Goal: Transaction & Acquisition: Purchase product/service

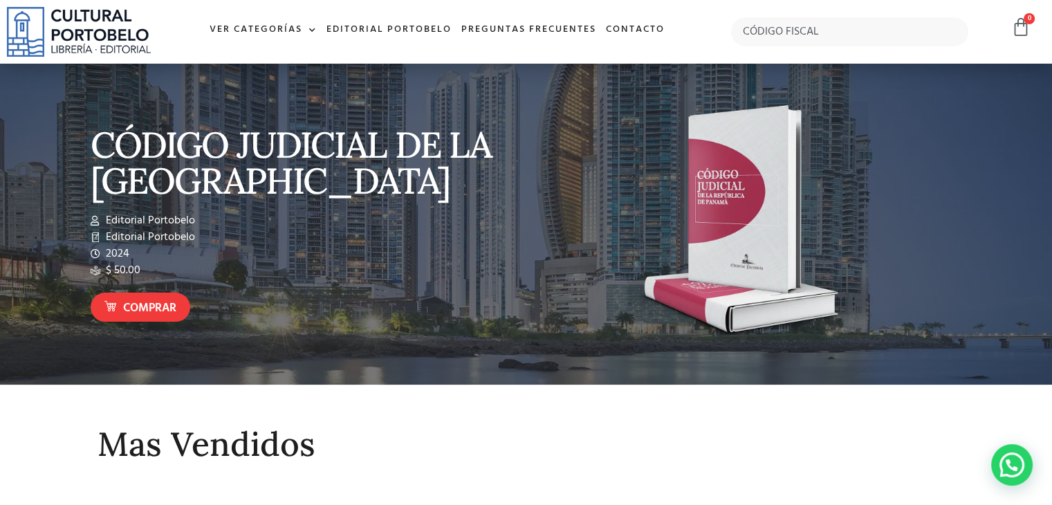
type input "CÓDIGO FISCAL"
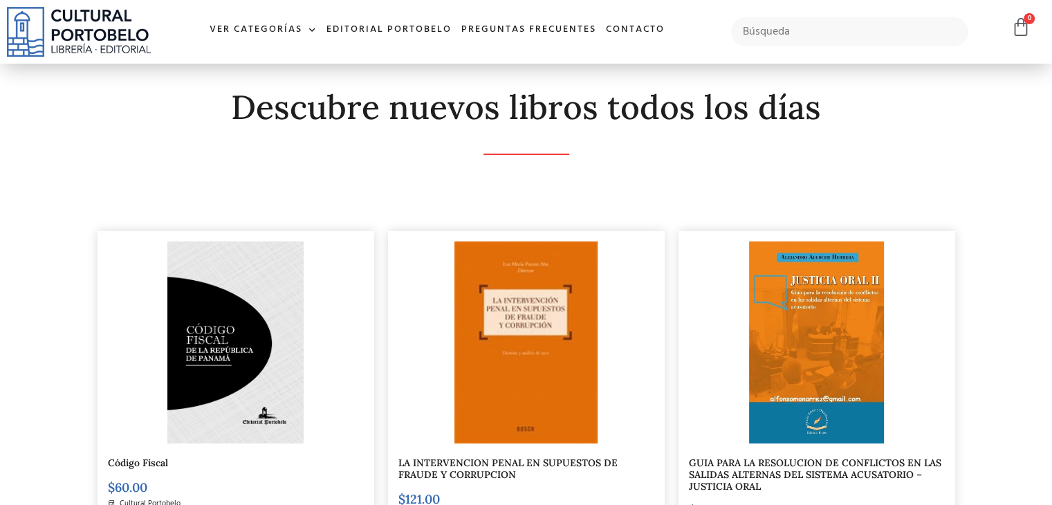
scroll to position [415, 0]
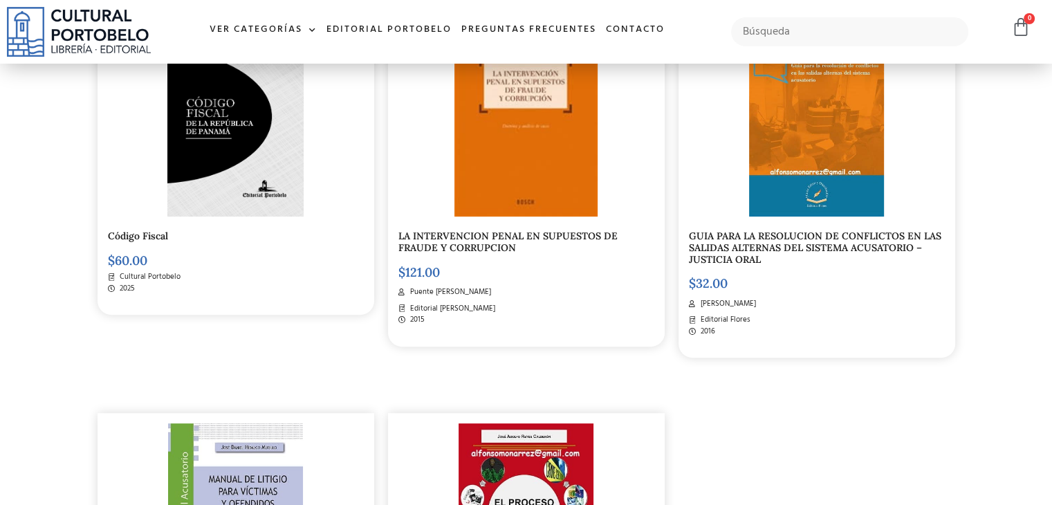
click at [207, 160] on img at bounding box center [235, 116] width 136 height 202
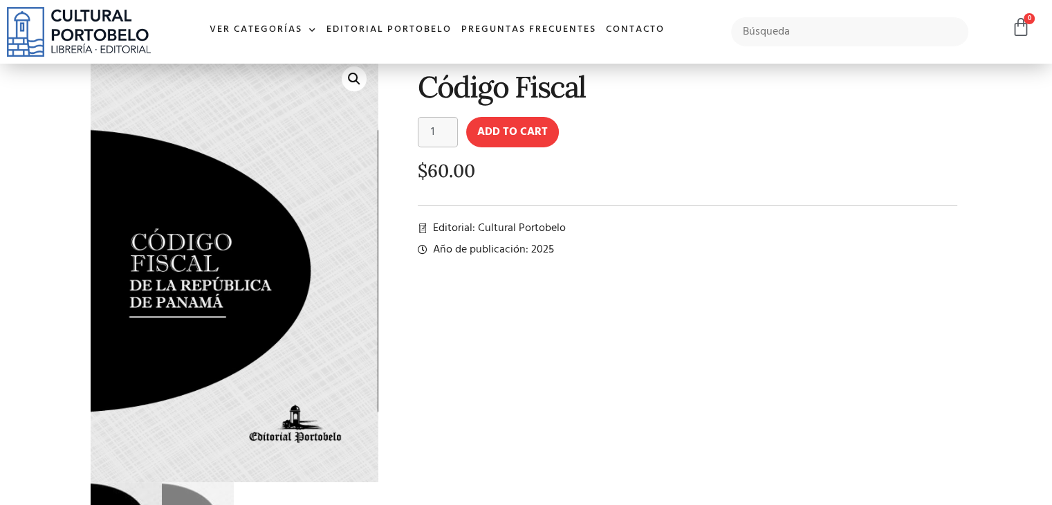
scroll to position [69, 0]
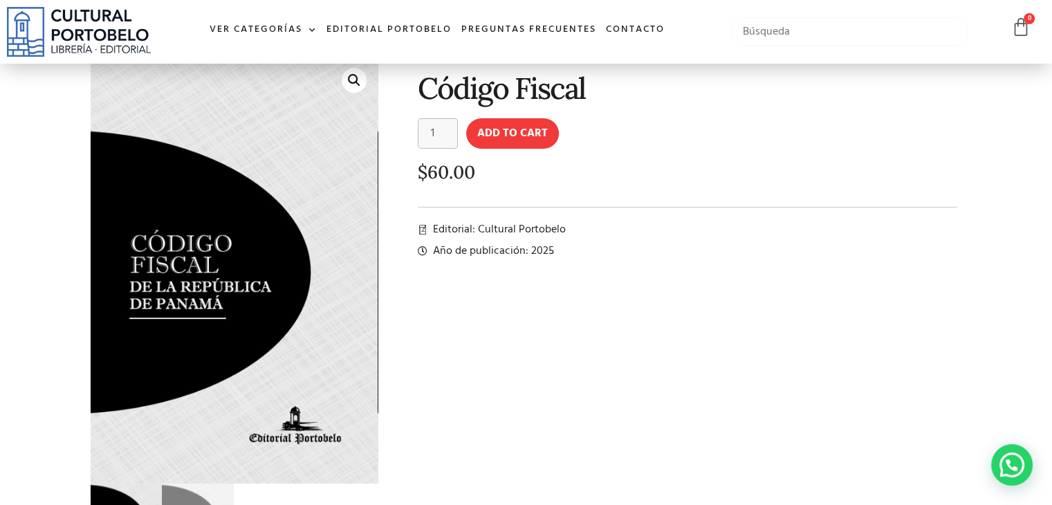
click at [813, 37] on input "text" at bounding box center [849, 31] width 237 height 29
type input "DICCIONARIO"
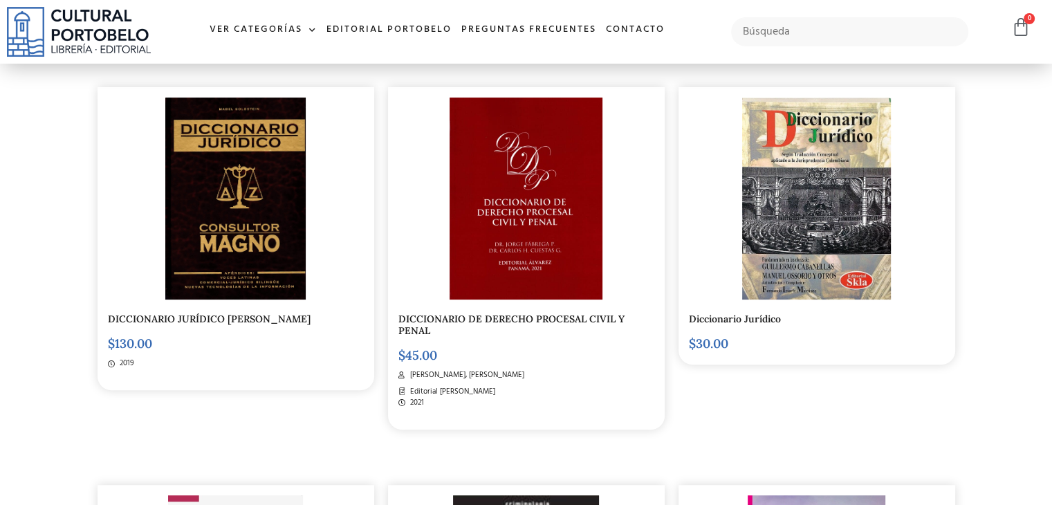
scroll to position [346, 0]
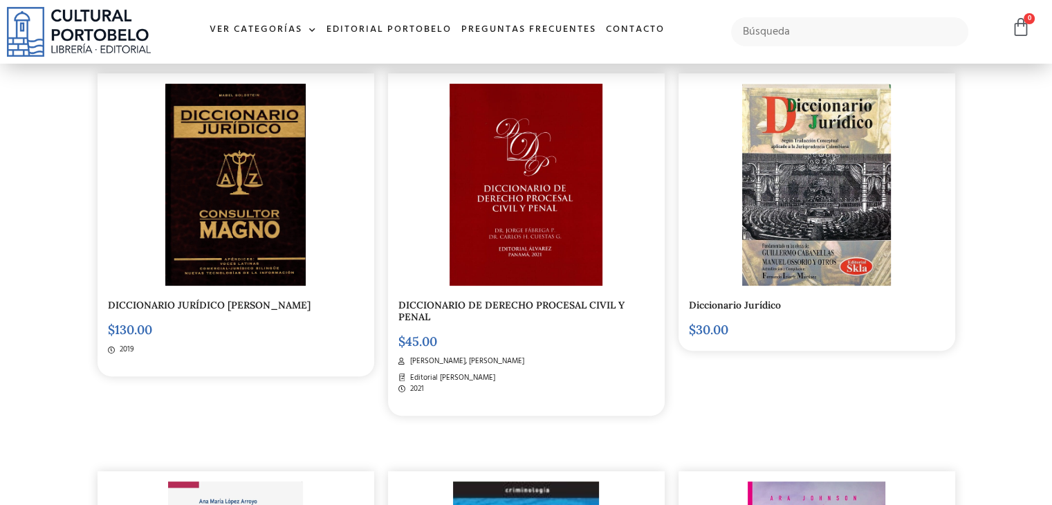
click at [268, 197] on img at bounding box center [235, 185] width 141 height 202
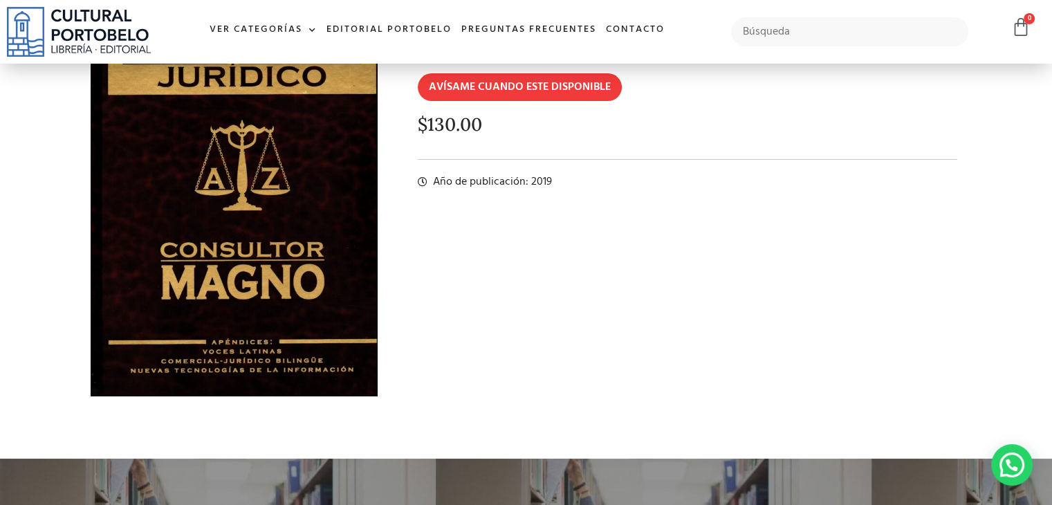
scroll to position [138, 0]
